Goal: Transaction & Acquisition: Purchase product/service

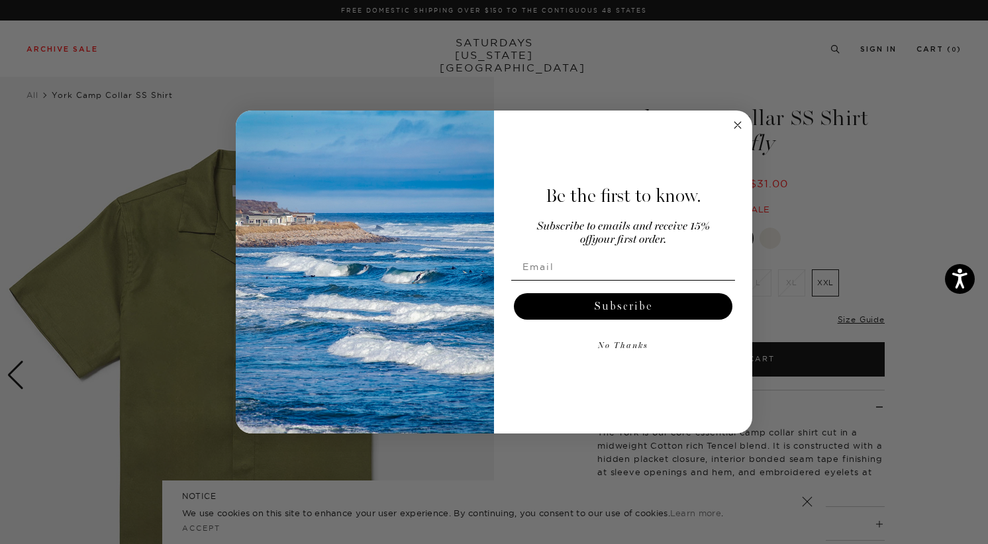
click at [740, 123] on circle "Close dialog" at bounding box center [737, 125] width 15 height 15
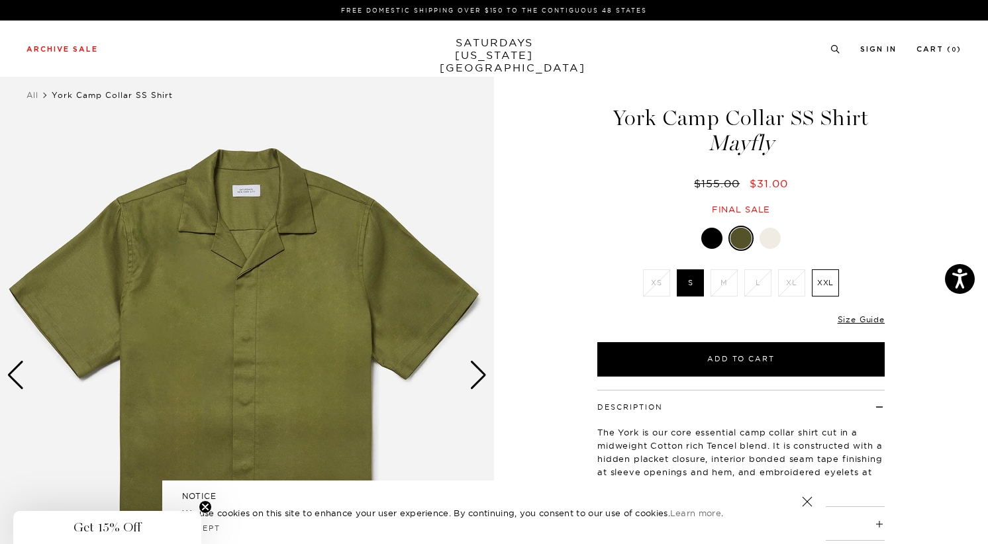
click at [499, 44] on link "SATURDAYS NEW YORK CITY" at bounding box center [494, 55] width 109 height 38
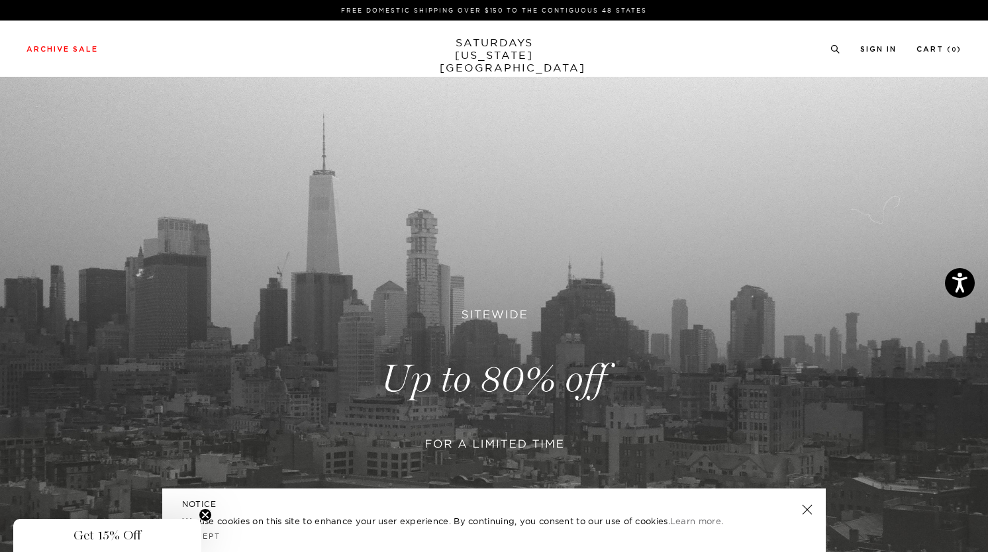
click at [808, 511] on link at bounding box center [807, 510] width 19 height 19
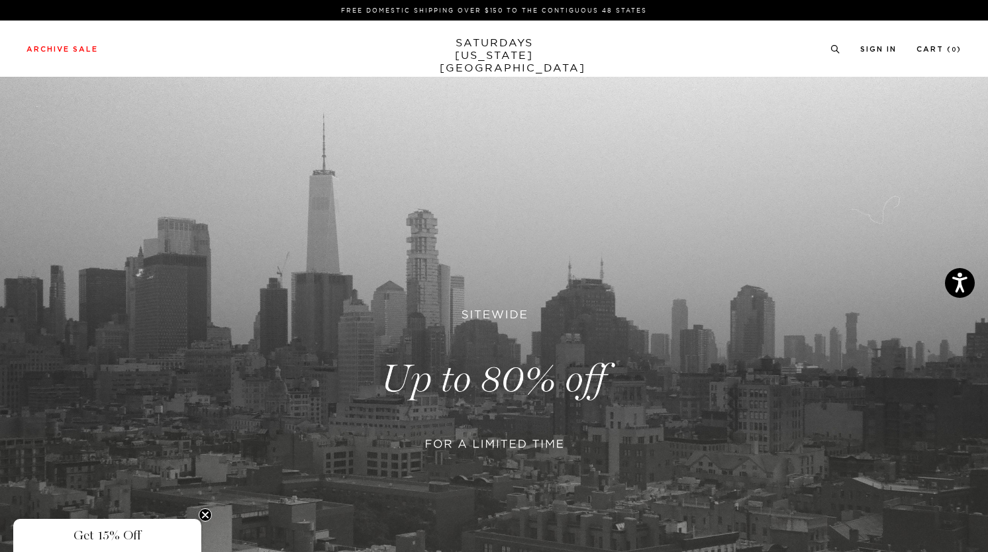
click at [497, 390] on link at bounding box center [494, 379] width 988 height 605
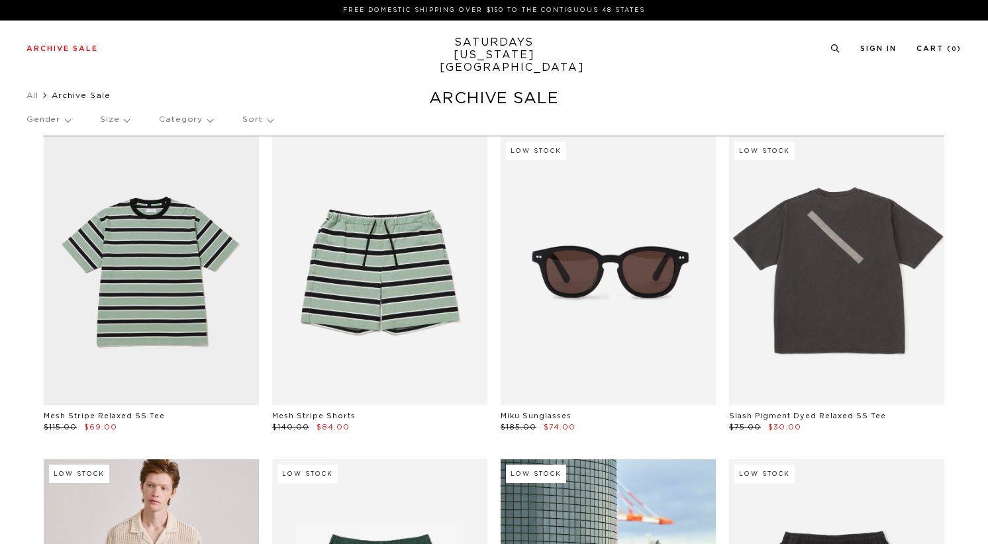
click at [57, 118] on p "Gender" at bounding box center [48, 120] width 44 height 30
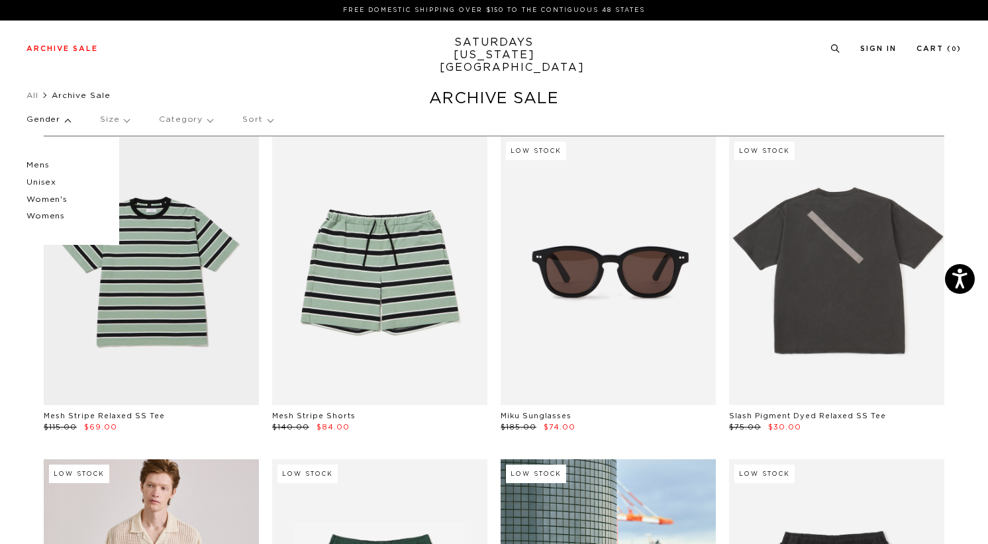
click at [42, 164] on p "Mens" at bounding box center [65, 165] width 79 height 17
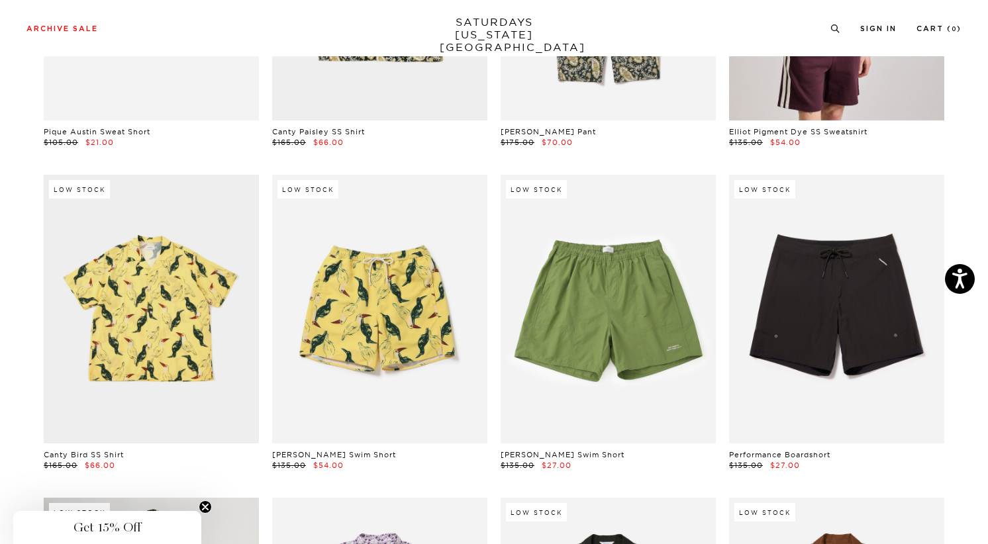
scroll to position [7787, 8]
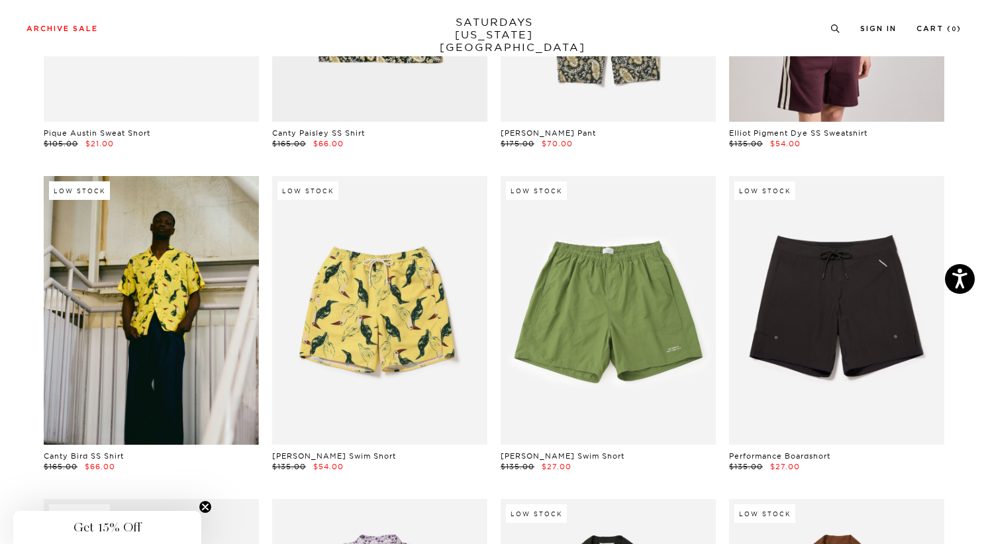
click at [168, 266] on link at bounding box center [151, 310] width 215 height 269
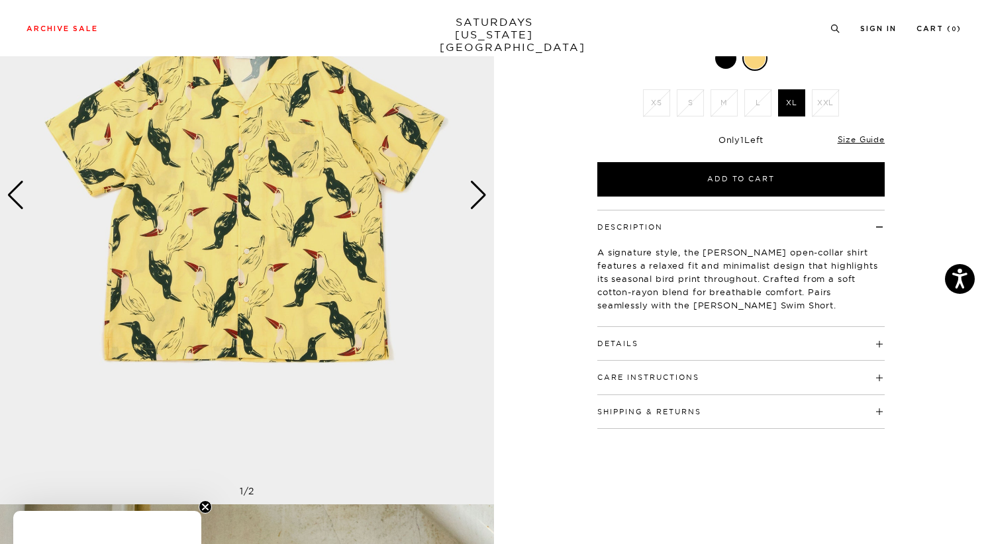
scroll to position [191, 0]
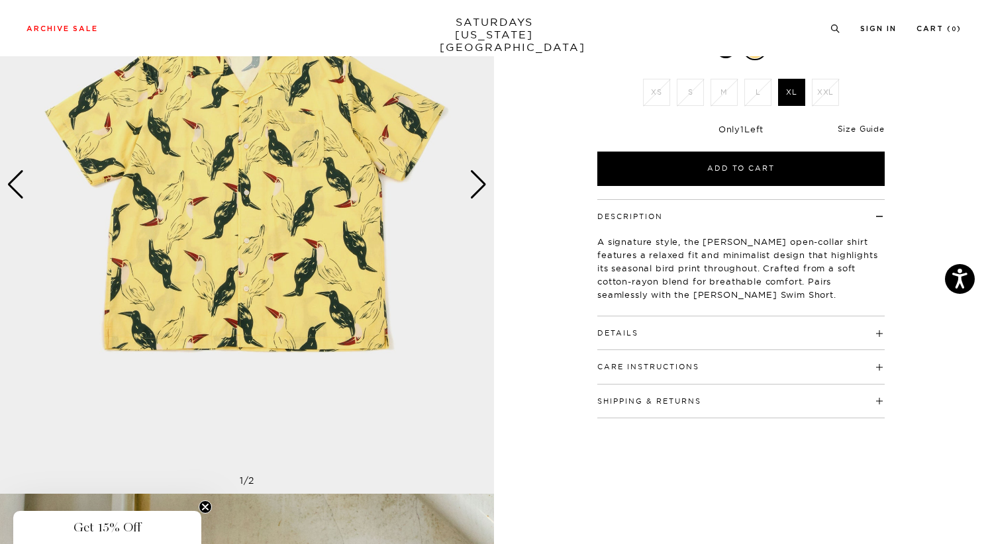
click at [865, 128] on link "Size Guide" at bounding box center [861, 129] width 47 height 10
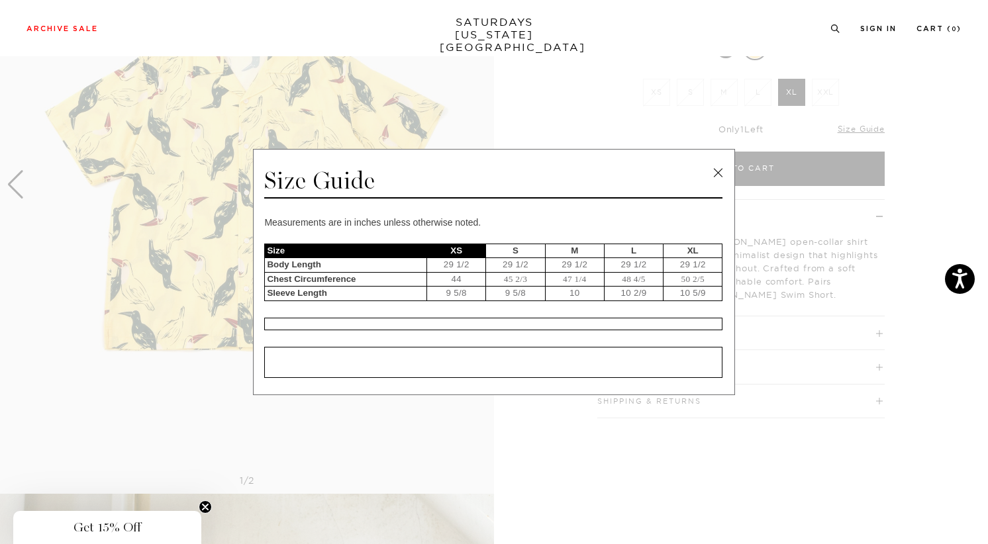
click at [722, 175] on link at bounding box center [718, 173] width 20 height 20
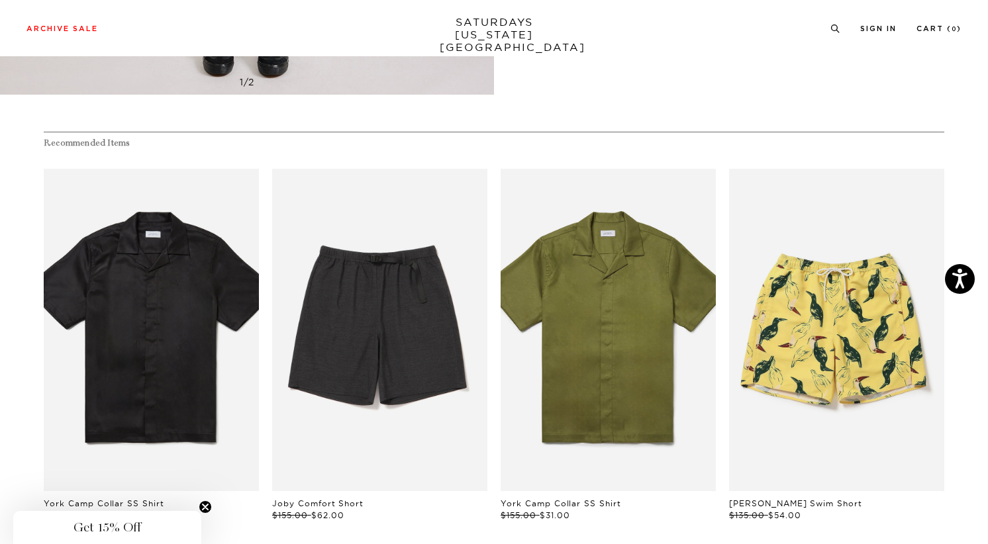
scroll to position [2443, 0]
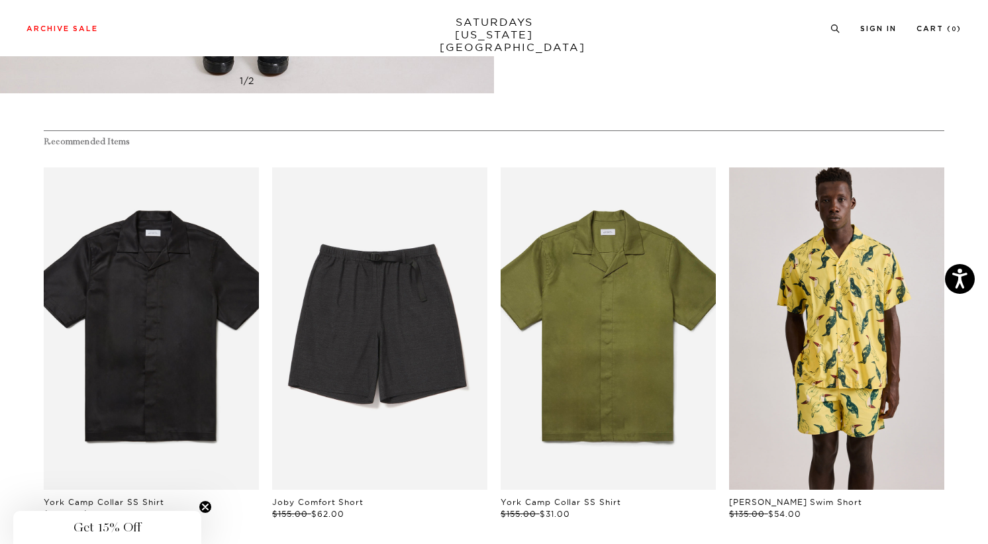
click at [781, 359] on link "files/250308_saturdaysnyc7723.jpg" at bounding box center [836, 329] width 215 height 323
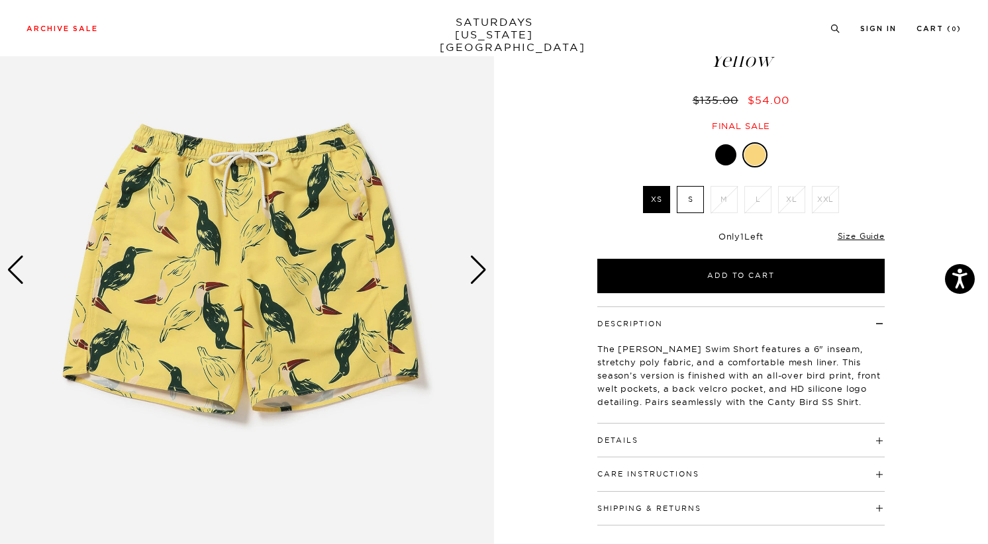
scroll to position [106, 0]
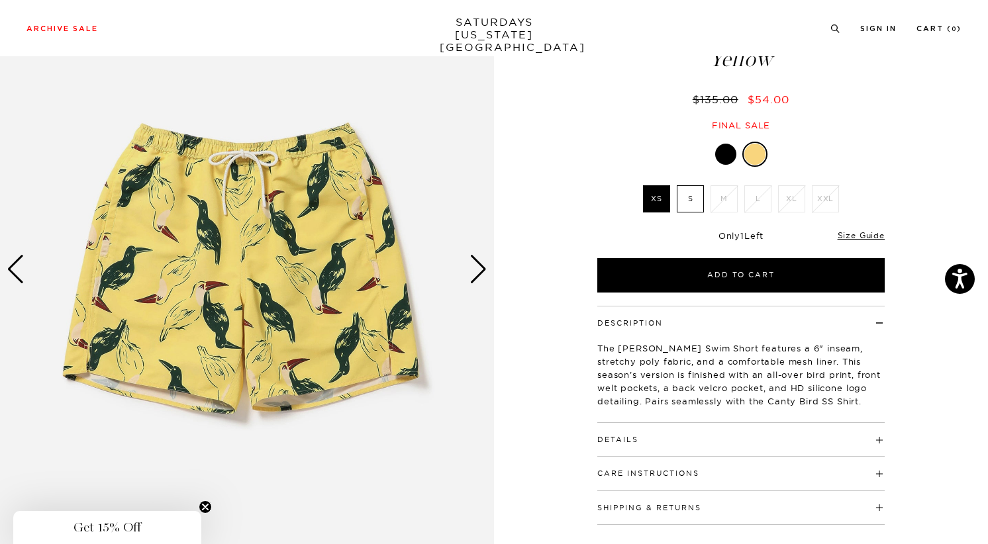
click at [479, 271] on div "Next slide" at bounding box center [478, 269] width 18 height 29
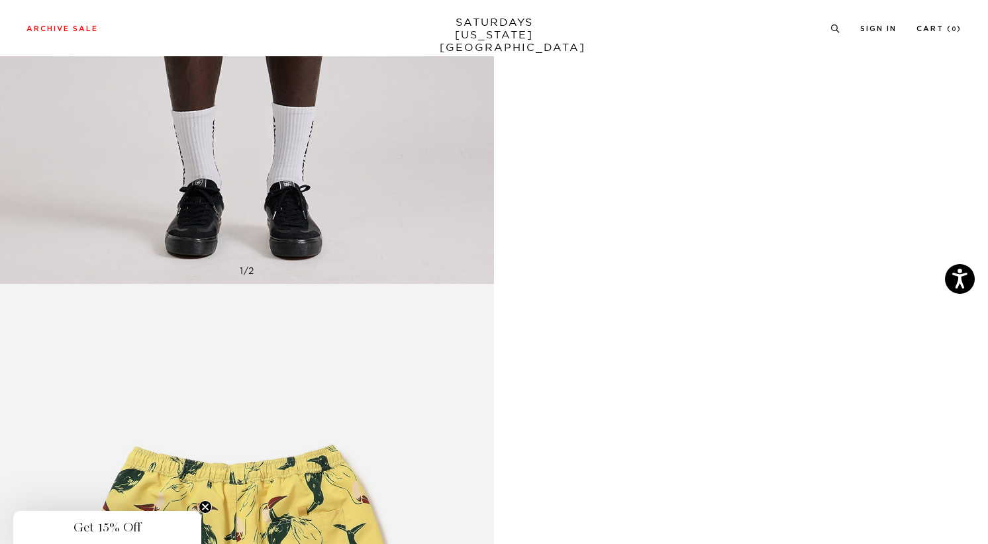
scroll to position [1644, 0]
